Goal: Task Accomplishment & Management: Manage account settings

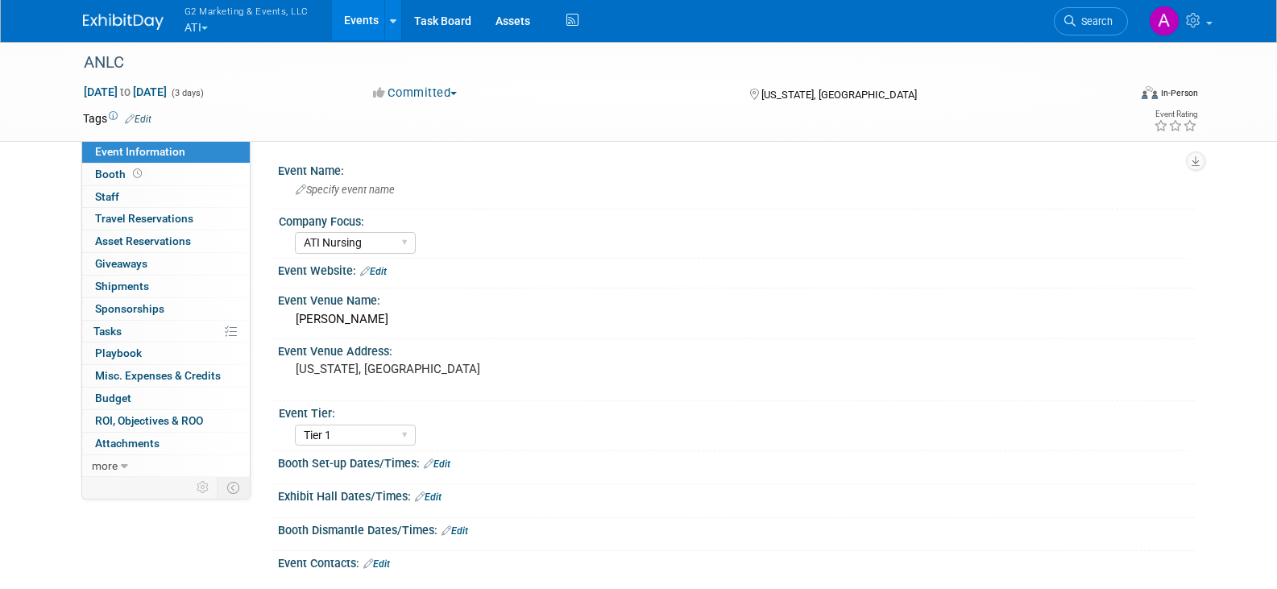
select select "ATI Nursing"
select select "Tier 1"
click at [201, 28] on button "G2 Marketing & Events, LLC ATI" at bounding box center [256, 21] width 146 height 42
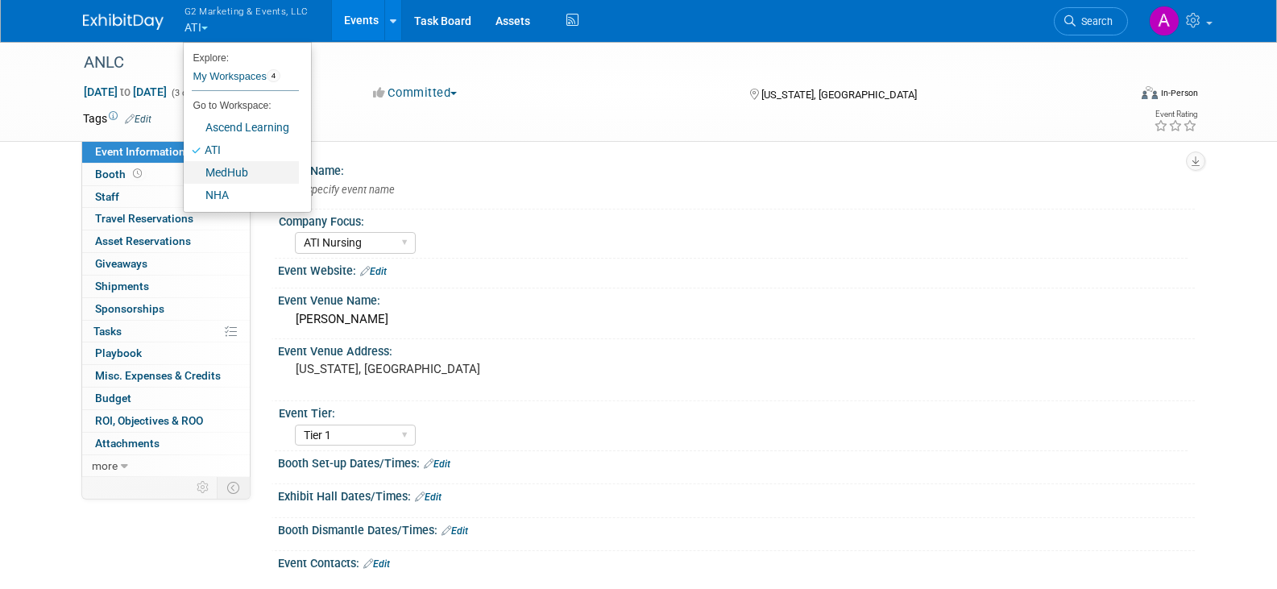
click at [241, 175] on link "MedHub" at bounding box center [241, 172] width 115 height 23
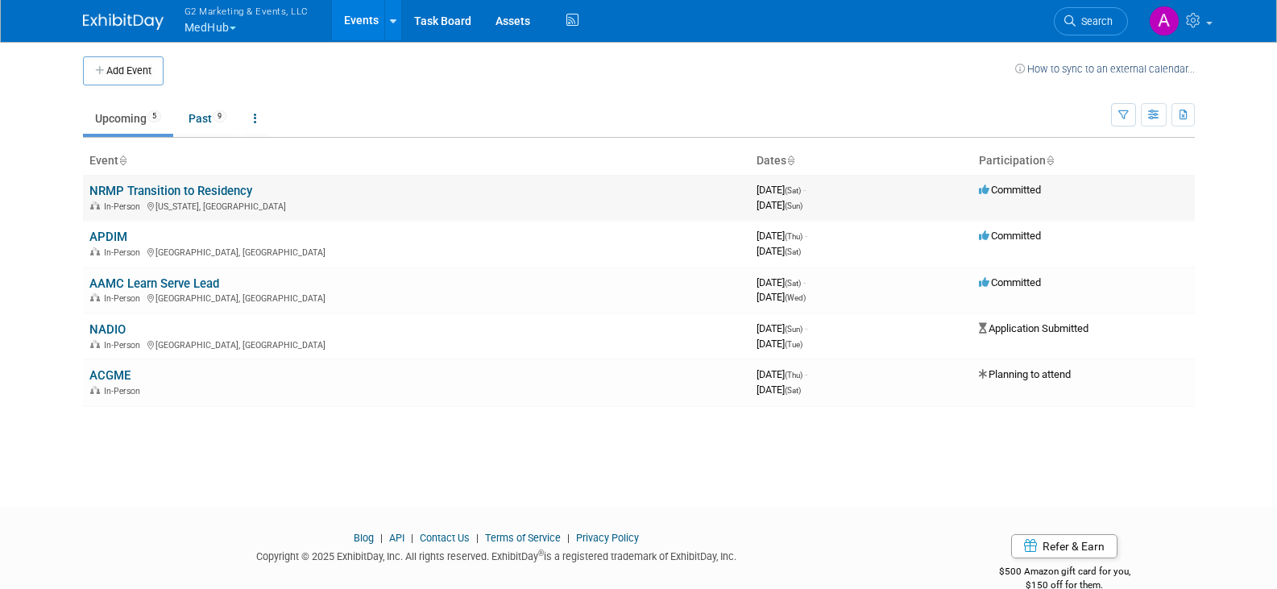
click at [120, 193] on link "NRMP Transition to Residency" at bounding box center [170, 191] width 163 height 15
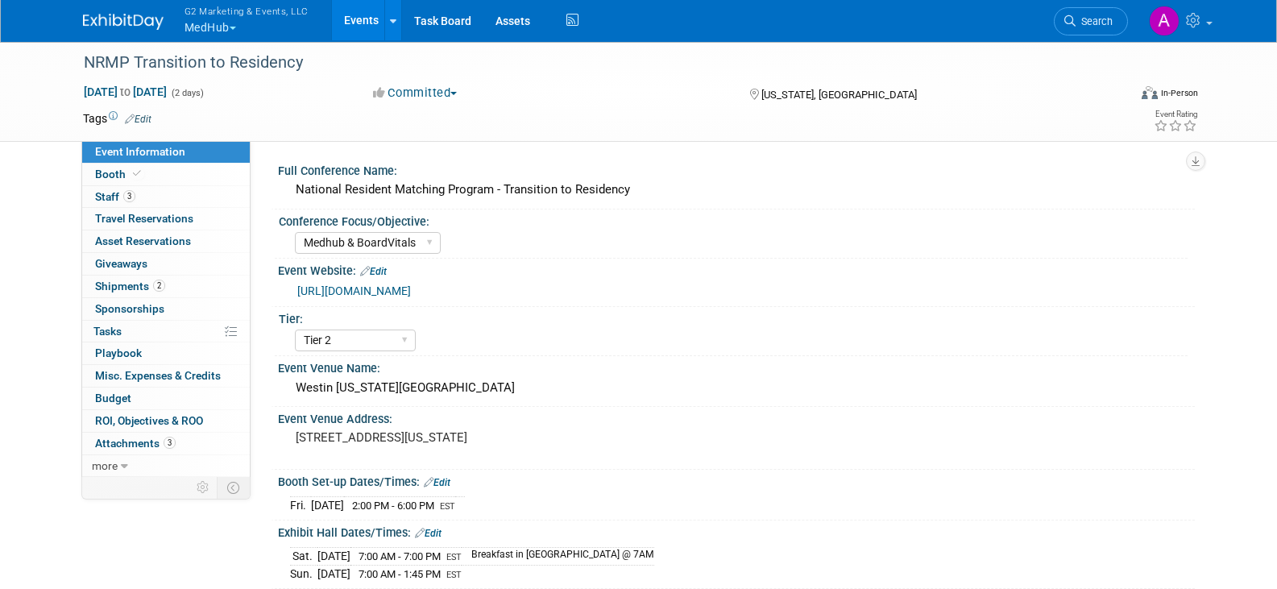
select select "Medhub & BoardVitals"
select select "Tier 2"
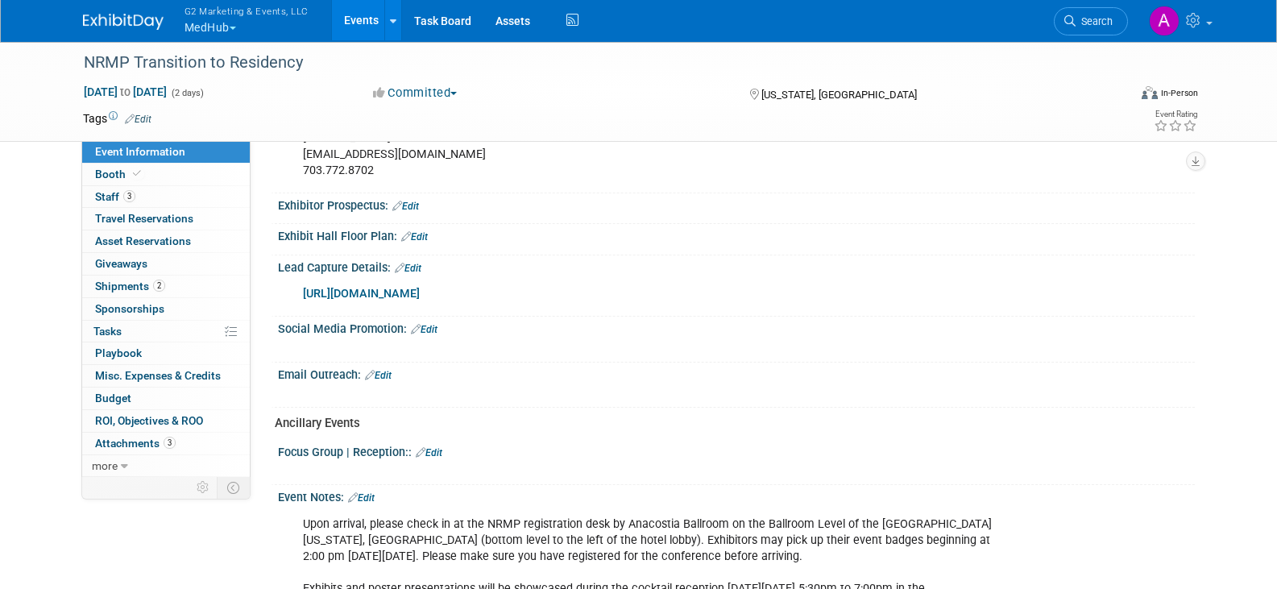
scroll to position [644, 0]
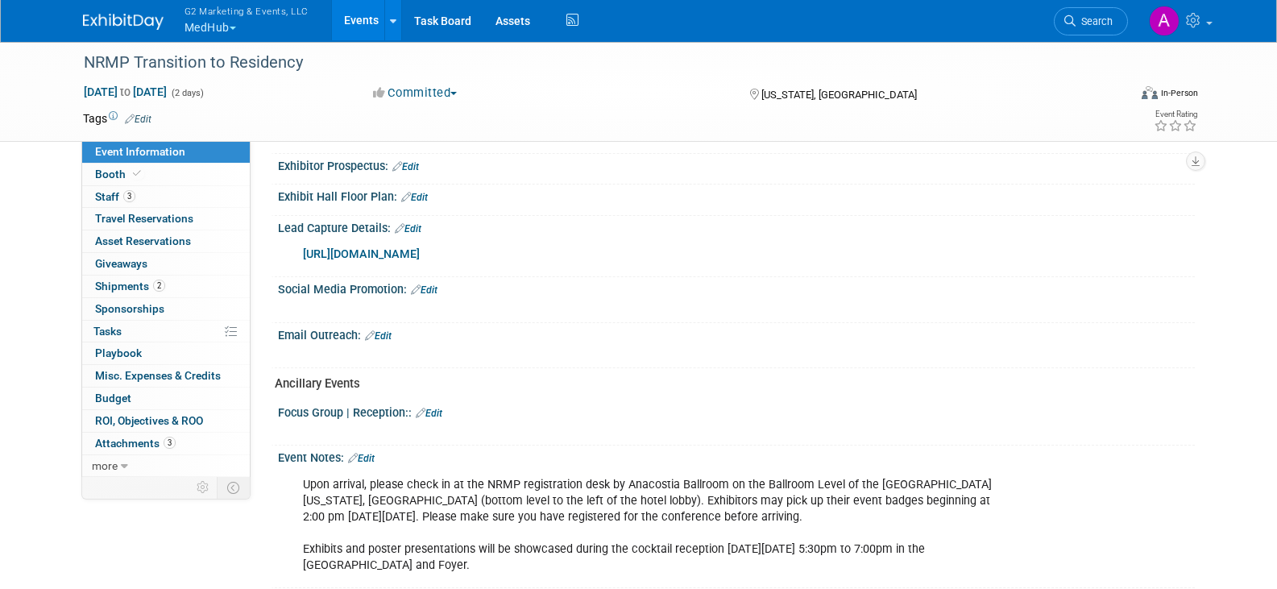
click at [420, 261] on link "[URL][DOMAIN_NAME]" at bounding box center [361, 254] width 117 height 14
